Goal: Transaction & Acquisition: Purchase product/service

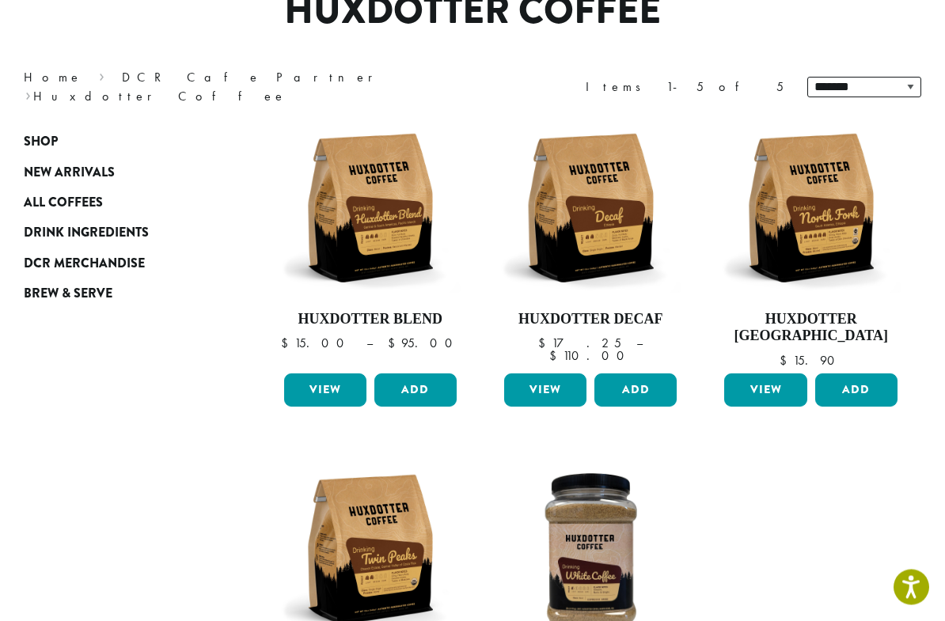
scroll to position [158, 0]
click at [798, 188] on img at bounding box center [810, 207] width 180 height 180
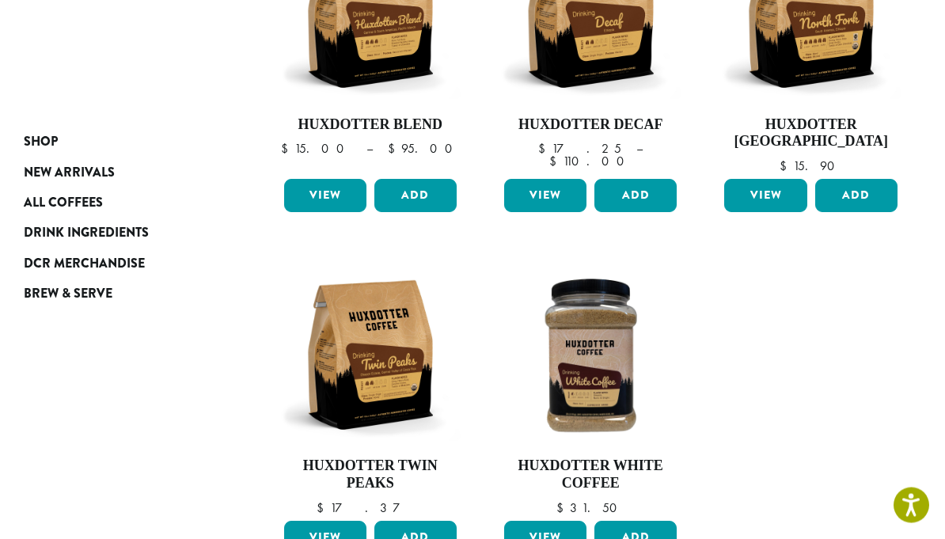
scroll to position [353, 0]
click at [355, 357] on img at bounding box center [369, 354] width 180 height 180
click at [51, 233] on span "Drink Ingredients" at bounding box center [86, 233] width 125 height 20
click at [575, 442] on img at bounding box center [590, 354] width 180 height 180
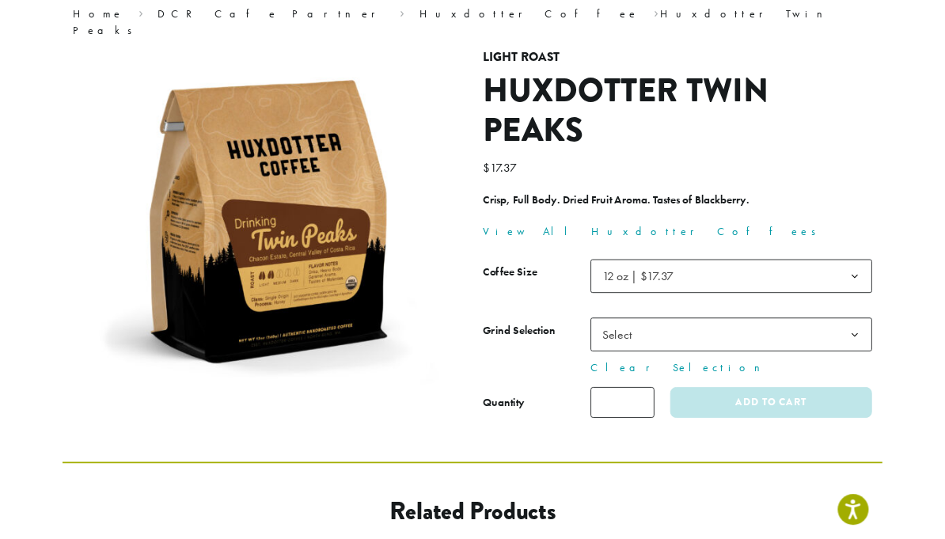
scroll to position [83, 0]
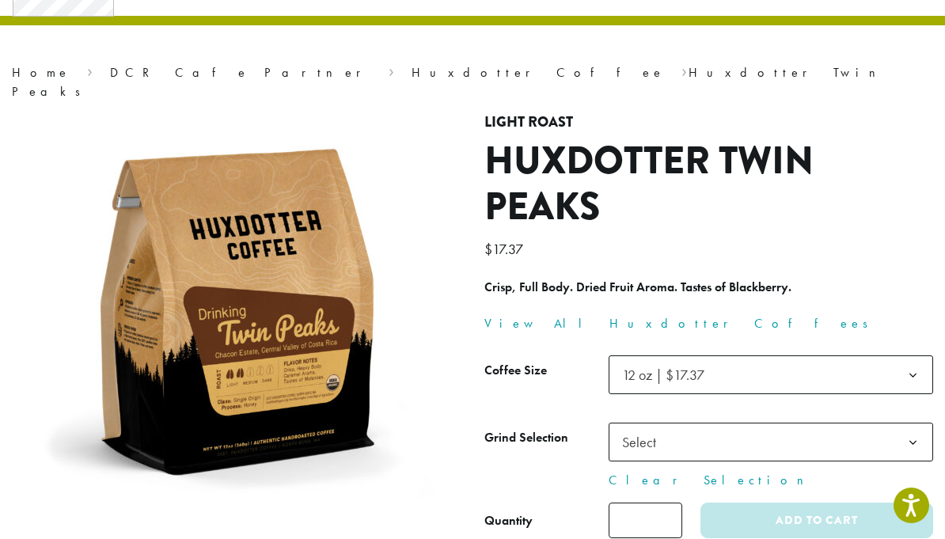
click at [675, 428] on span "Select" at bounding box center [771, 442] width 324 height 39
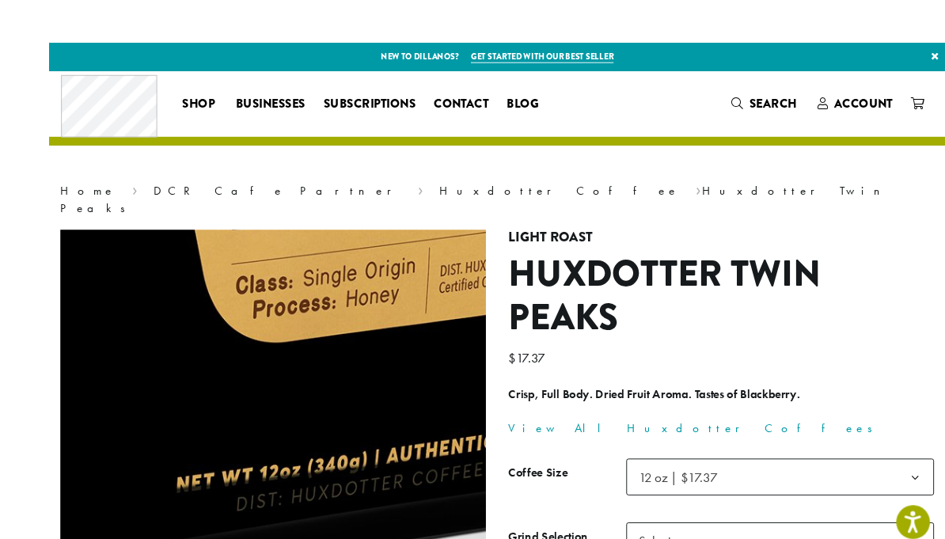
scroll to position [41, 0]
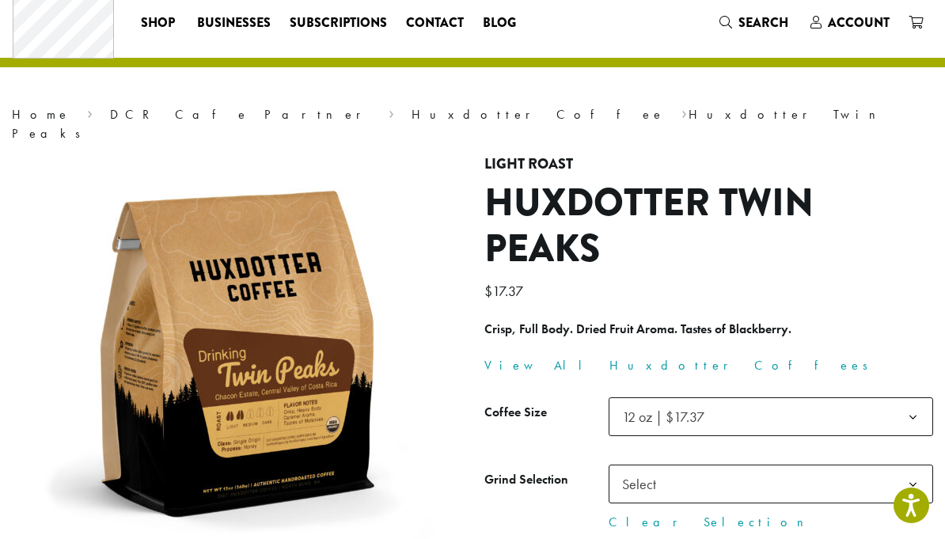
scroll to position [57, 0]
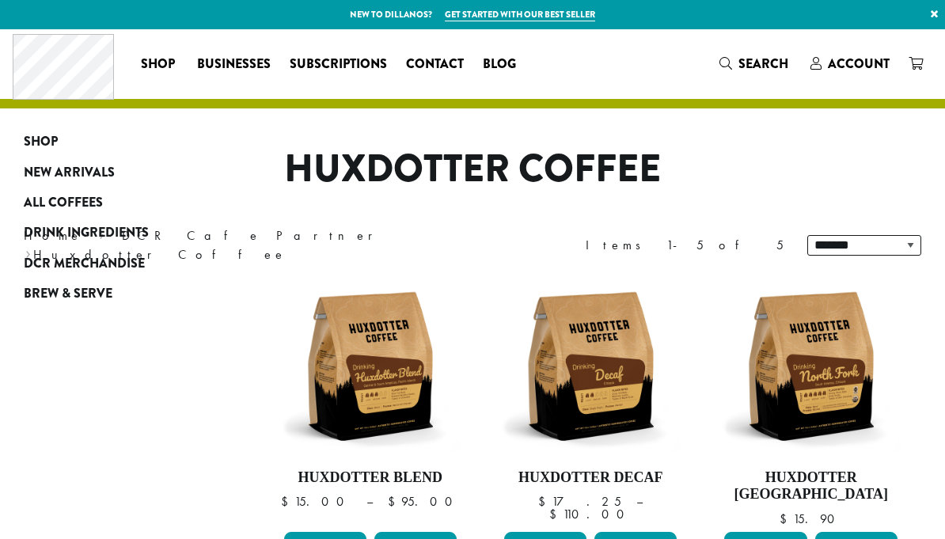
scroll to position [353, 0]
